Goal: Task Accomplishment & Management: Manage account settings

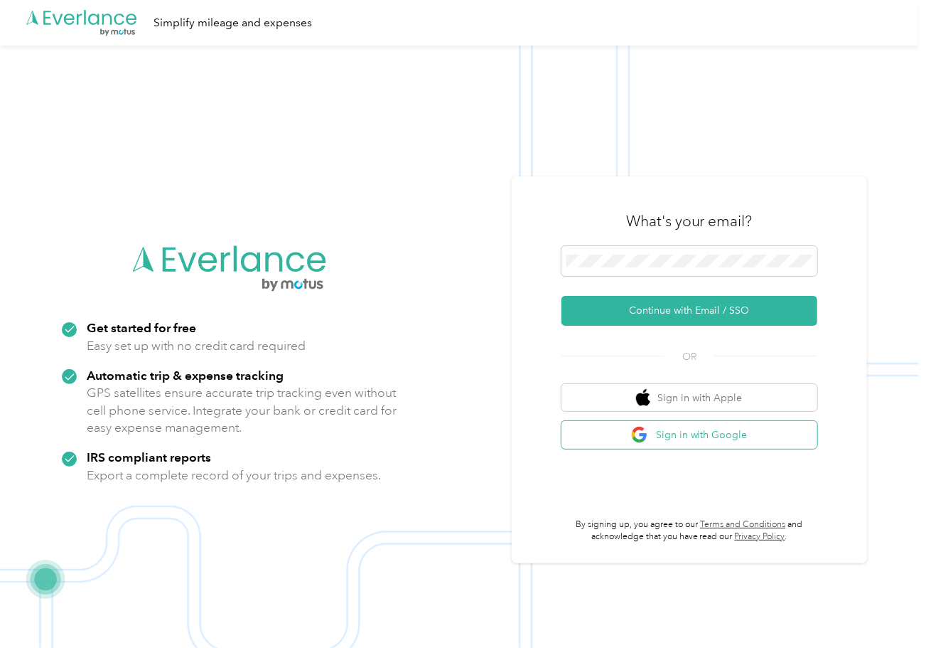
click at [725, 445] on button "Sign in with Google" at bounding box center [690, 435] width 256 height 28
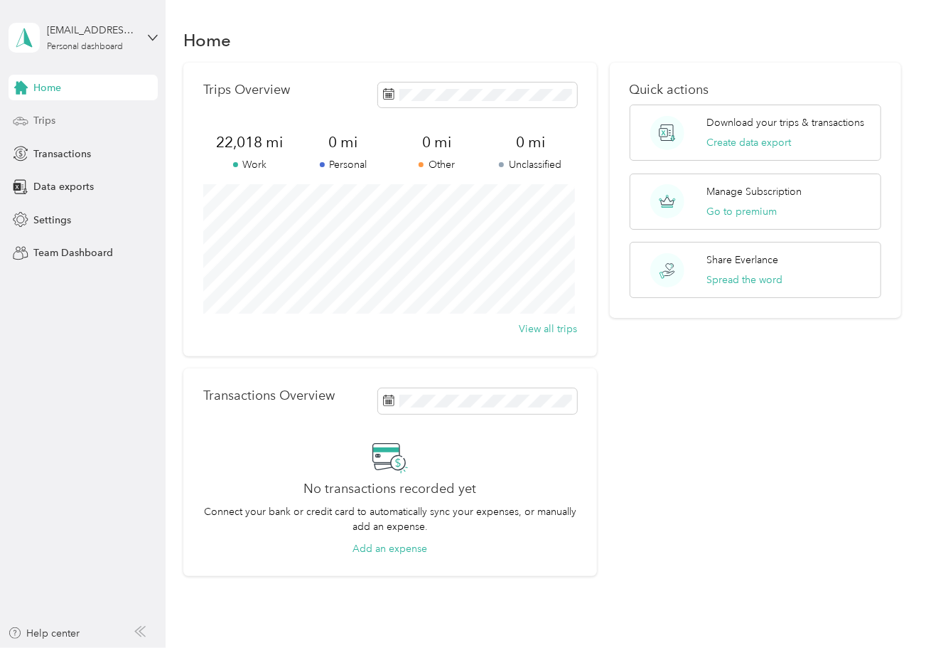
click at [56, 122] on div "Trips" at bounding box center [83, 121] width 149 height 26
